Goal: Information Seeking & Learning: Learn about a topic

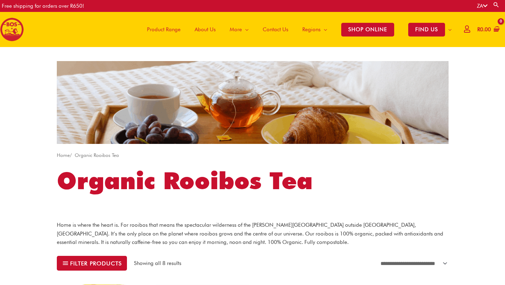
click at [198, 38] on span "About Us" at bounding box center [205, 29] width 21 height 21
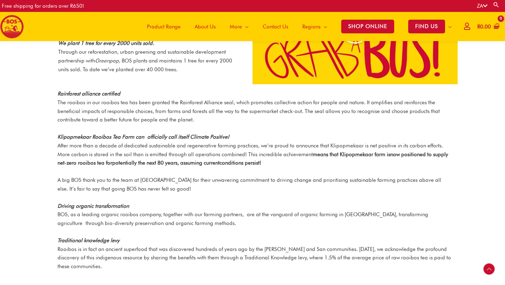
scroll to position [1041, 0]
